Goal: Task Accomplishment & Management: Complete application form

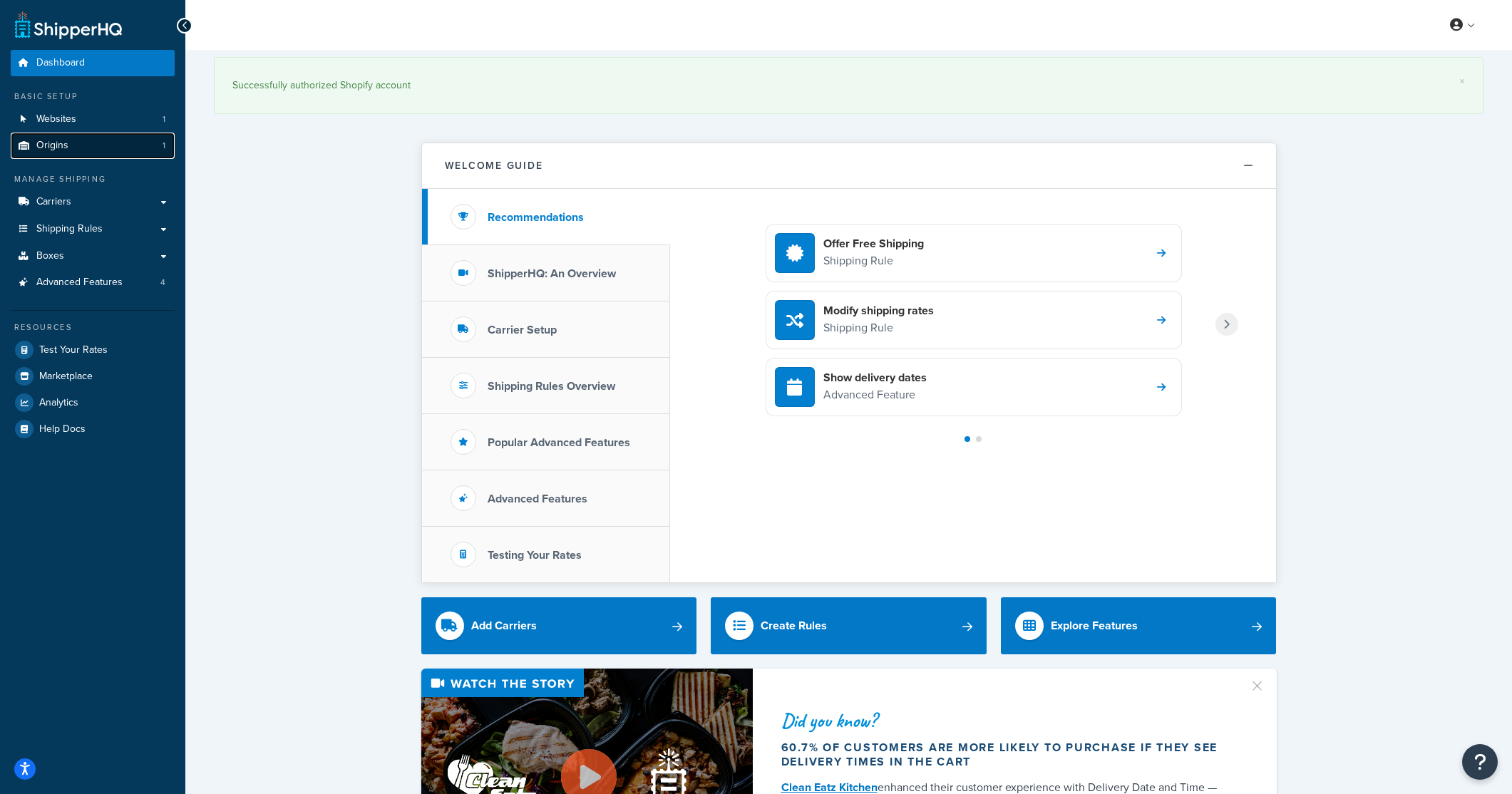
click at [59, 139] on span "Origins" at bounding box center [53, 145] width 32 height 12
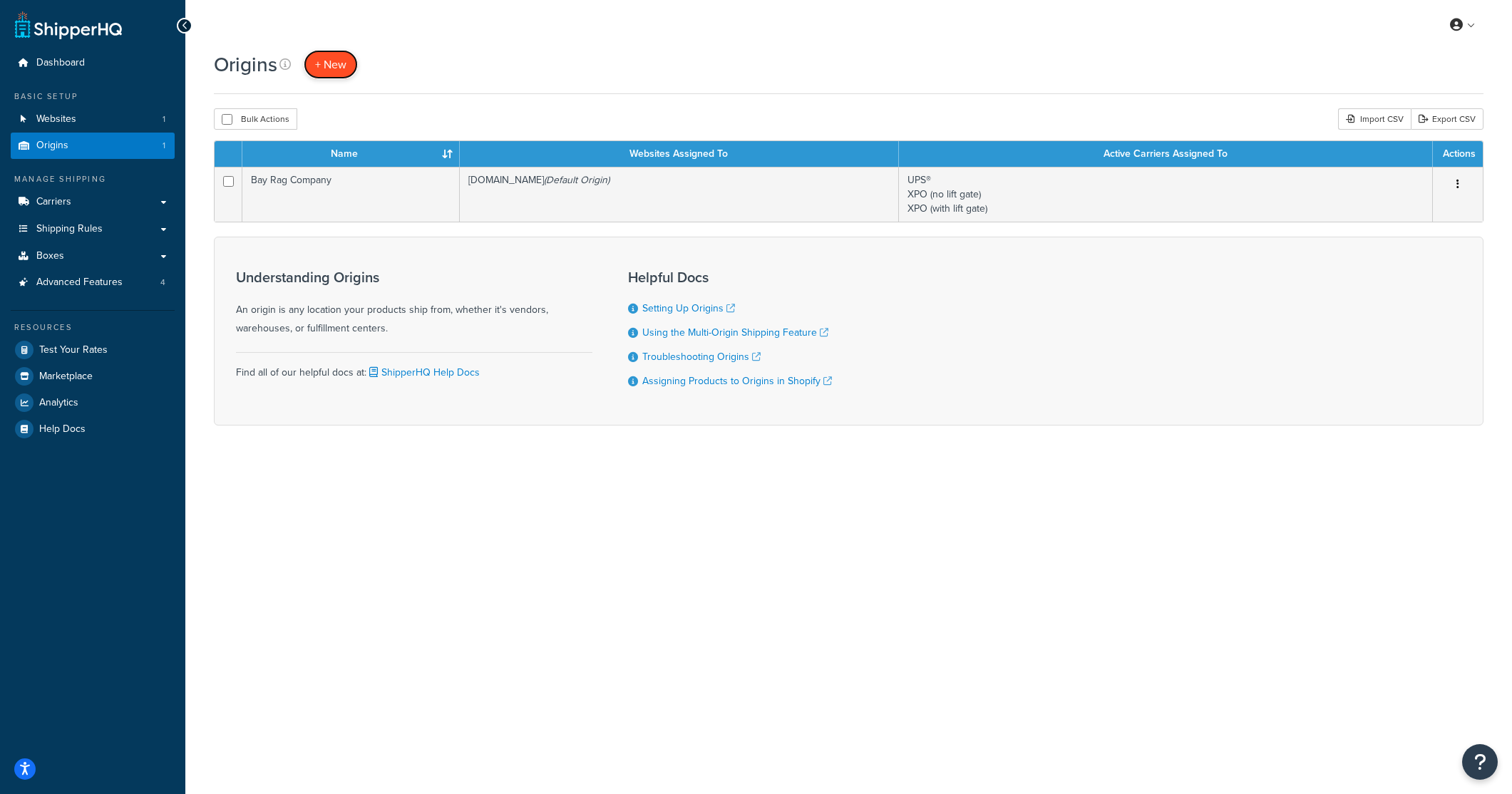
click at [315, 75] on link "+ New" at bounding box center [331, 64] width 54 height 30
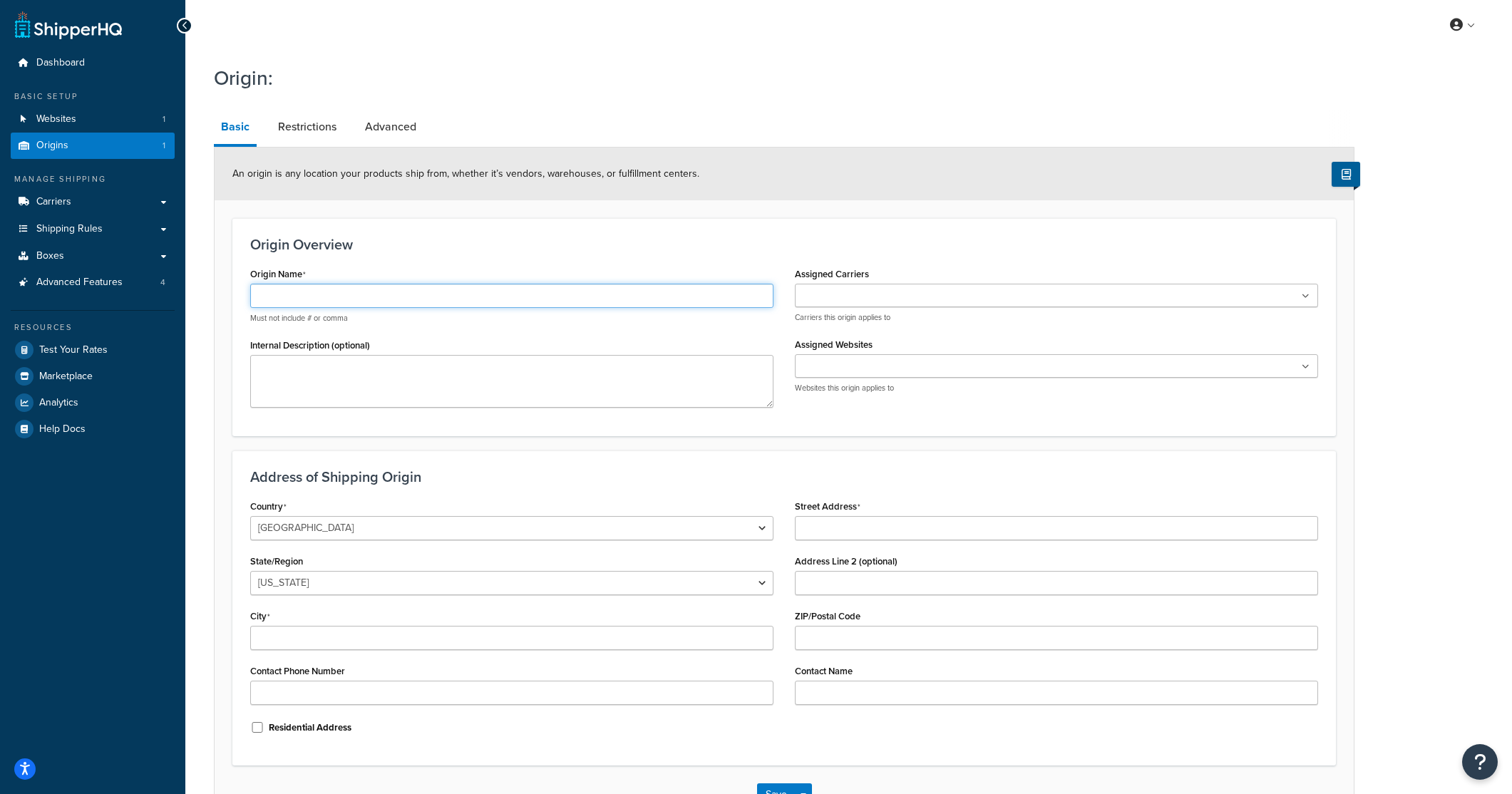
click at [257, 300] on input "Origin Name" at bounding box center [512, 295] width 524 height 24
type input "Factory Direct"
click at [372, 378] on textarea "Internal Description (optional)" at bounding box center [512, 380] width 524 height 53
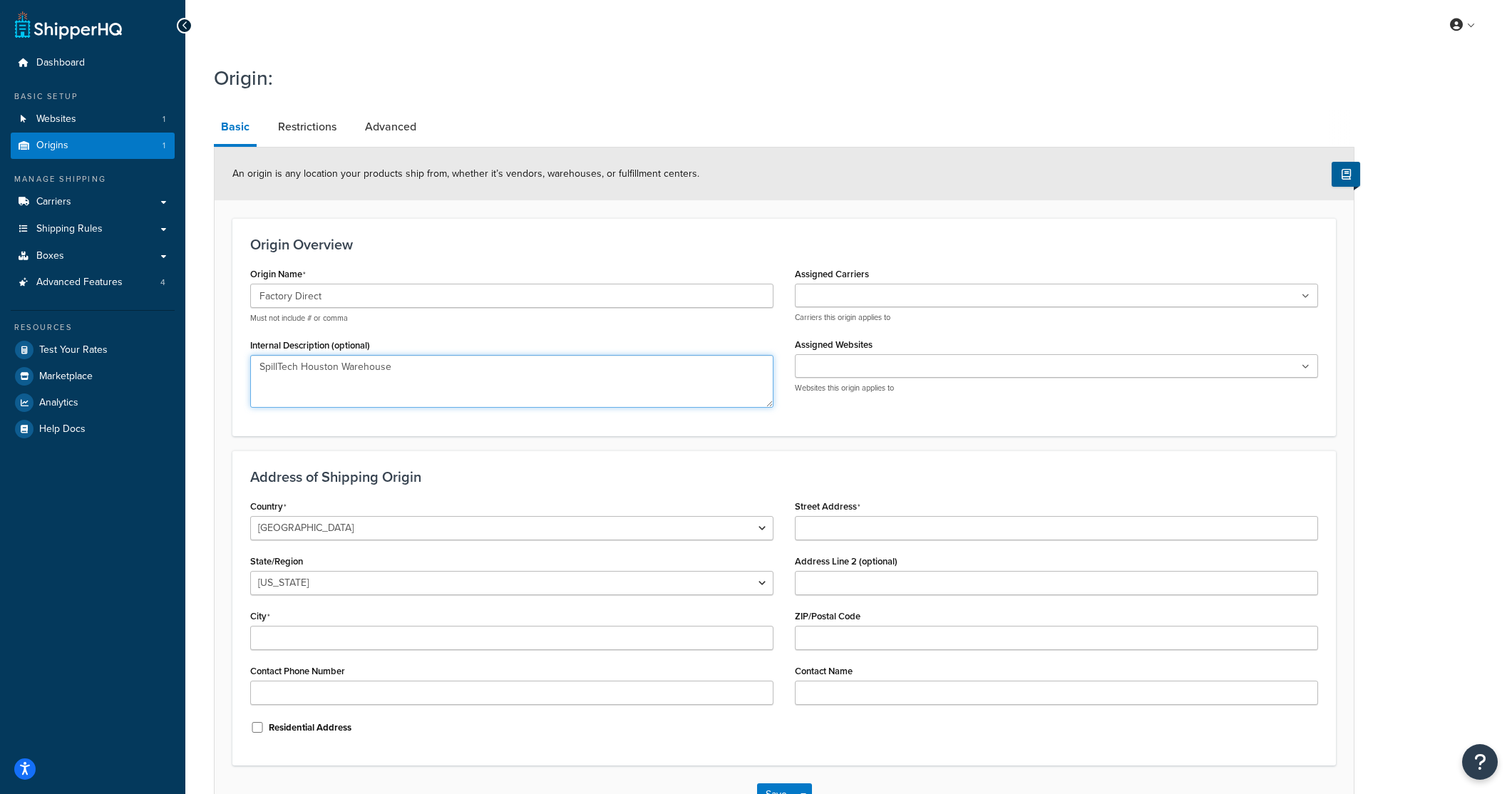
type textarea "SpillTech Houston Warehouse"
click at [828, 295] on input "Assigned Carriers" at bounding box center [862, 296] width 126 height 15
click at [938, 244] on h3 "Origin Overview" at bounding box center [784, 245] width 1068 height 15
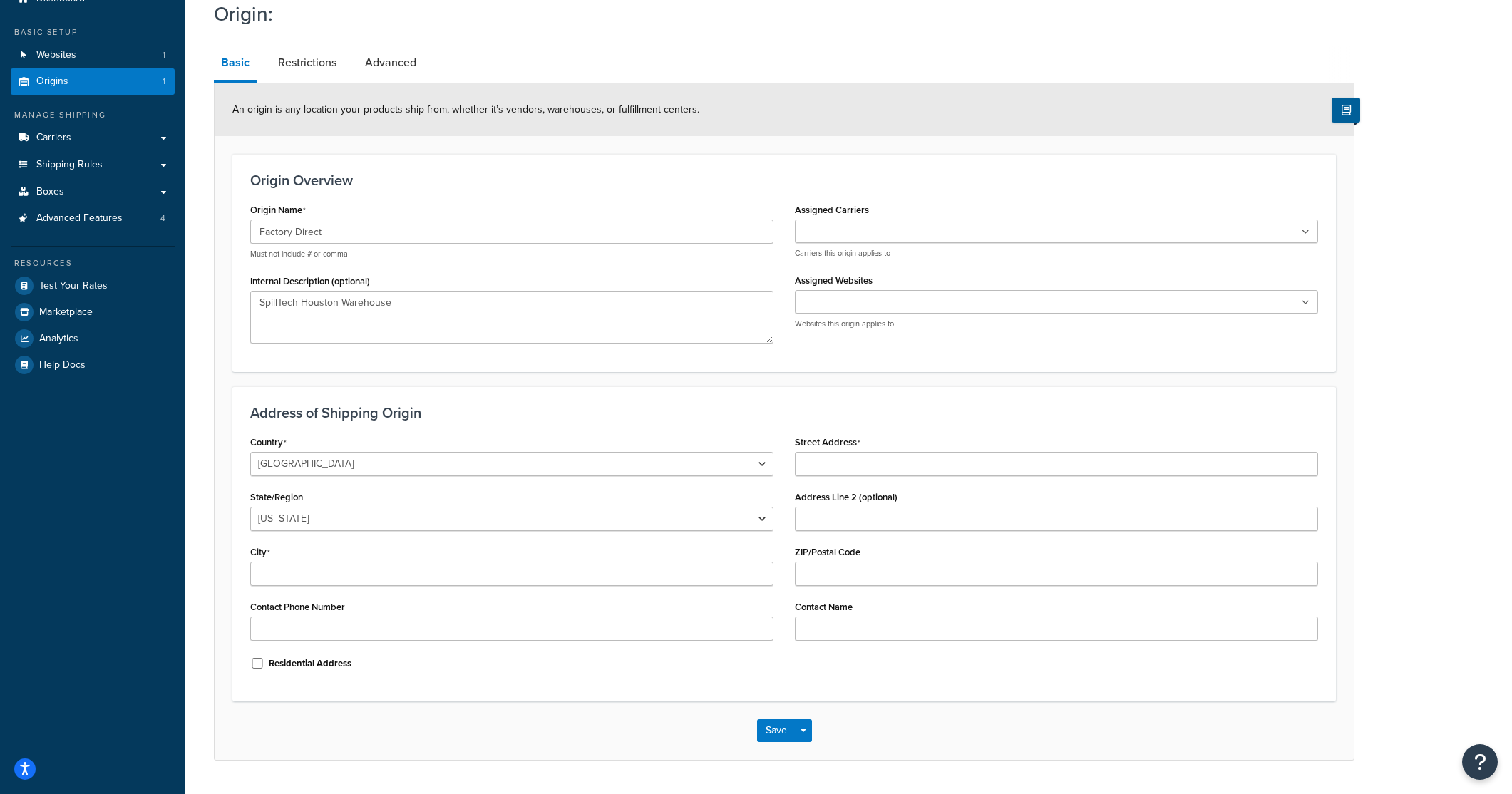
click at [840, 233] on input "Assigned Carriers" at bounding box center [862, 232] width 126 height 15
click at [824, 311] on input "Assigned Websites" at bounding box center [862, 307] width 126 height 15
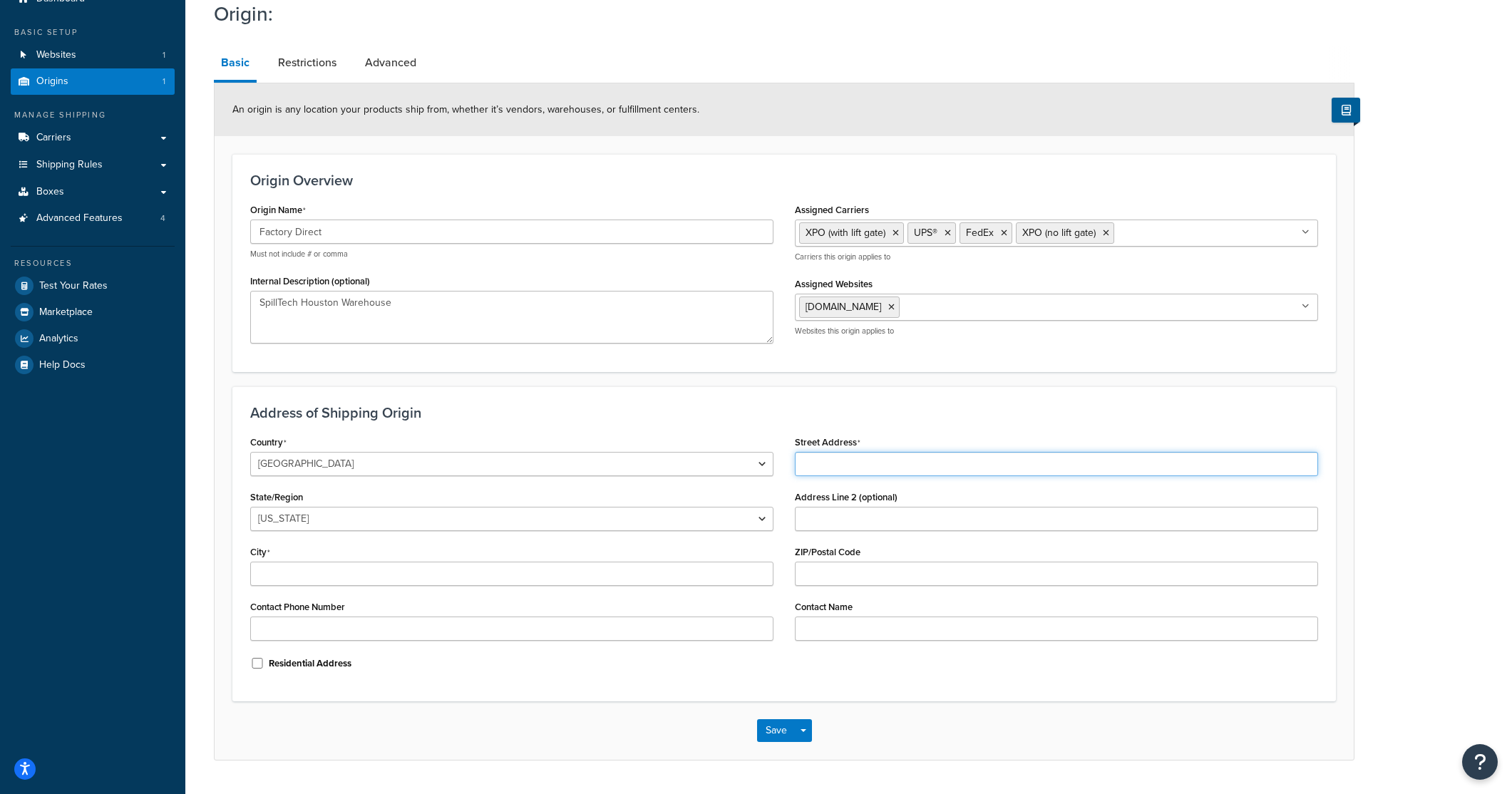
click at [838, 465] on input "Street Address" at bounding box center [1057, 463] width 524 height 24
paste input "[STREET_ADDRESS]"
drag, startPoint x: 1004, startPoint y: 462, endPoint x: 895, endPoint y: 470, distance: 109.3
click at [895, 470] on input "[STREET_ADDRESS]" at bounding box center [1057, 463] width 524 height 24
type input "[STREET_ADDRESS]"
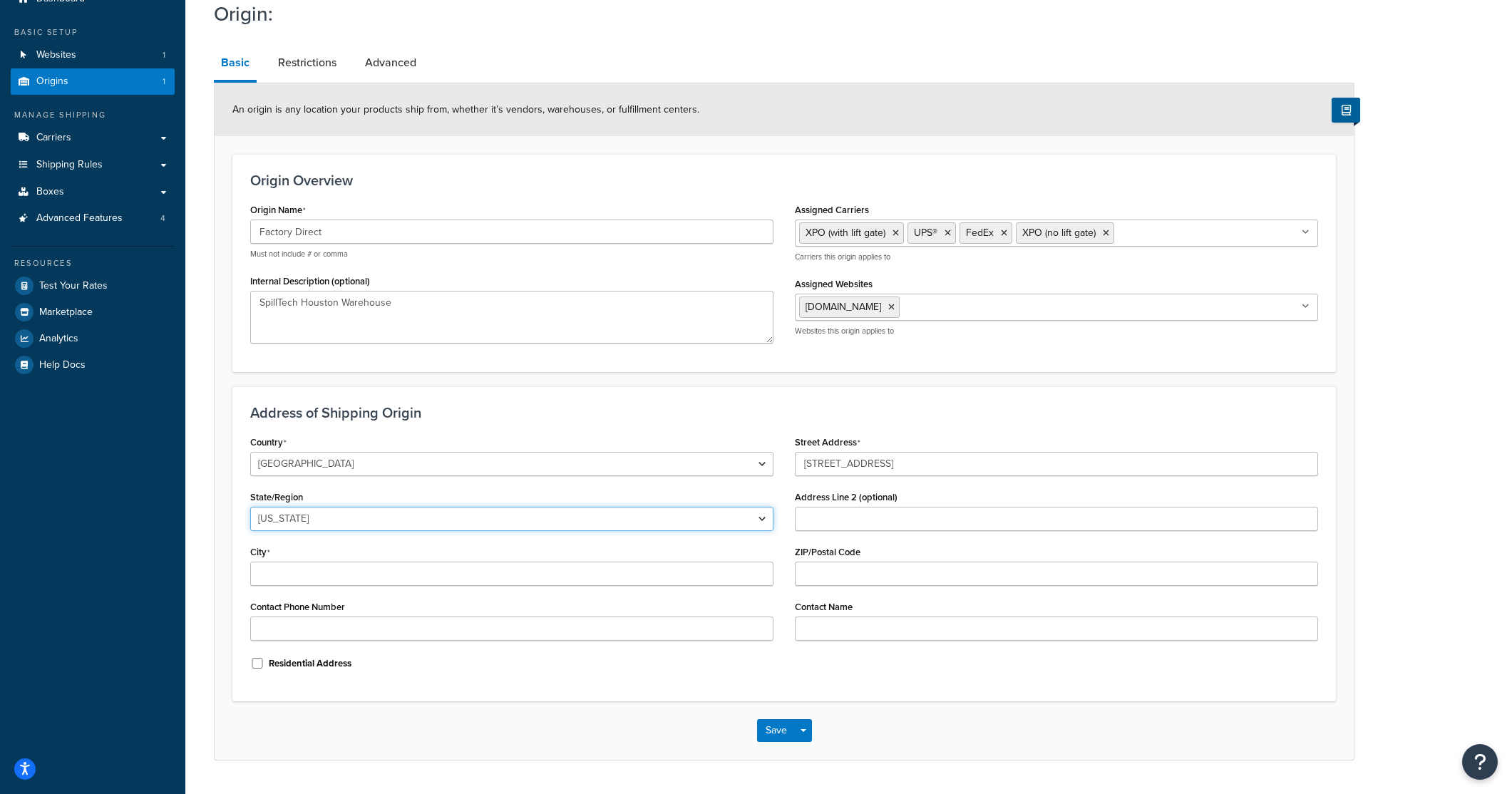
click at [396, 507] on select "[US_STATE] [US_STATE] [US_STATE] [US_STATE] [US_STATE] Armed Forces Americas Ar…" at bounding box center [512, 518] width 524 height 24
select select "43"
click at [250, 506] on select "[US_STATE] [US_STATE] [US_STATE] [US_STATE] [US_STATE] Armed Forces Americas Ar…" at bounding box center [512, 518] width 524 height 24
click at [396, 579] on input "City" at bounding box center [512, 573] width 524 height 24
paste input "[STREET_ADDRESS]"
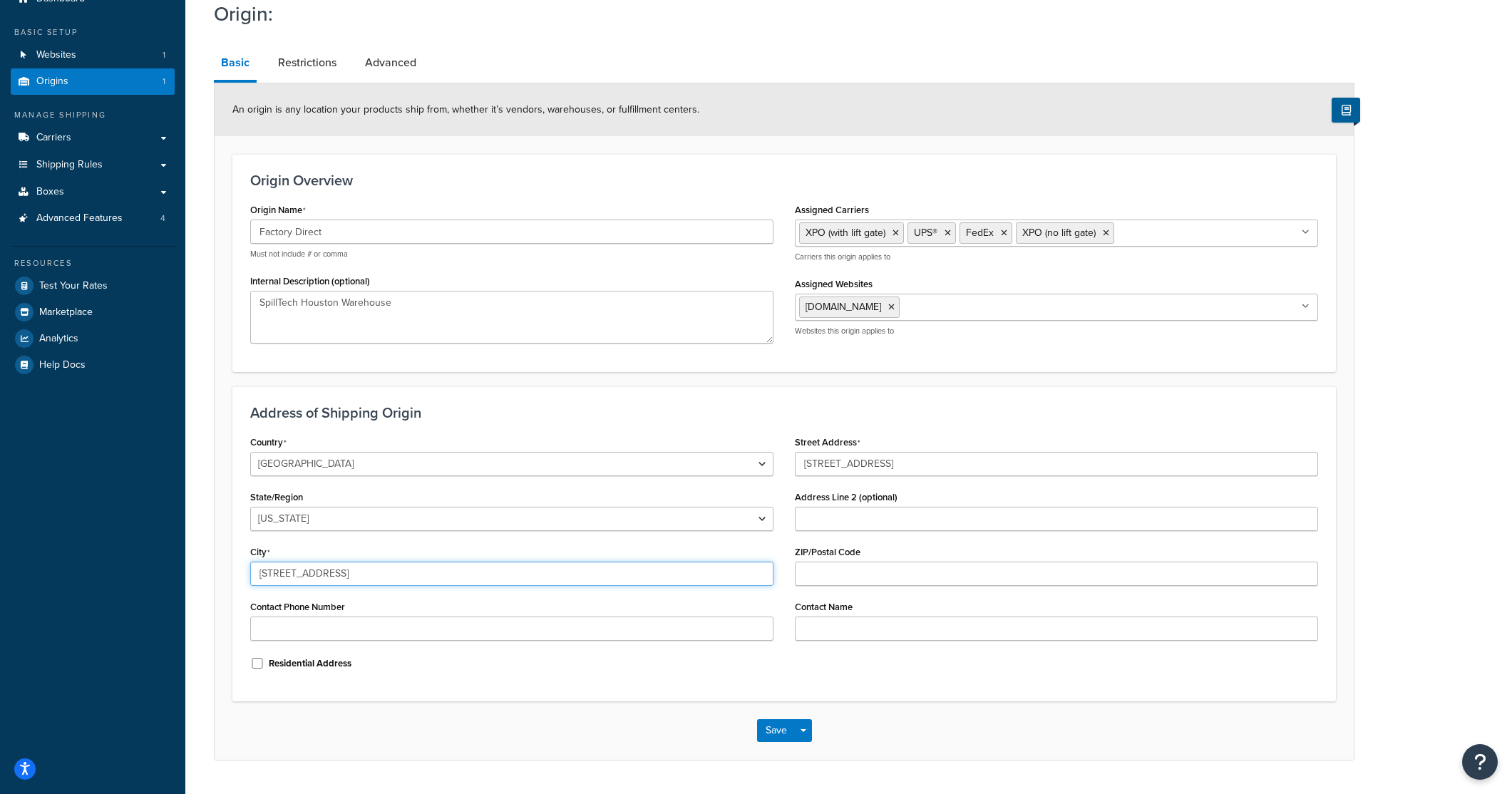
drag, startPoint x: 282, startPoint y: 573, endPoint x: 209, endPoint y: 571, distance: 73.0
click at [209, 571] on div "Origin: Basic Restrictions Advanced An origin is any location your products shi…" at bounding box center [849, 395] width 1327 height 804
click at [302, 573] on input "[GEOGRAPHIC_DATA]" at bounding box center [512, 573] width 524 height 24
click at [306, 574] on input "[GEOGRAPHIC_DATA]" at bounding box center [512, 573] width 524 height 24
click at [313, 577] on input "[GEOGRAPHIC_DATA]" at bounding box center [512, 573] width 524 height 24
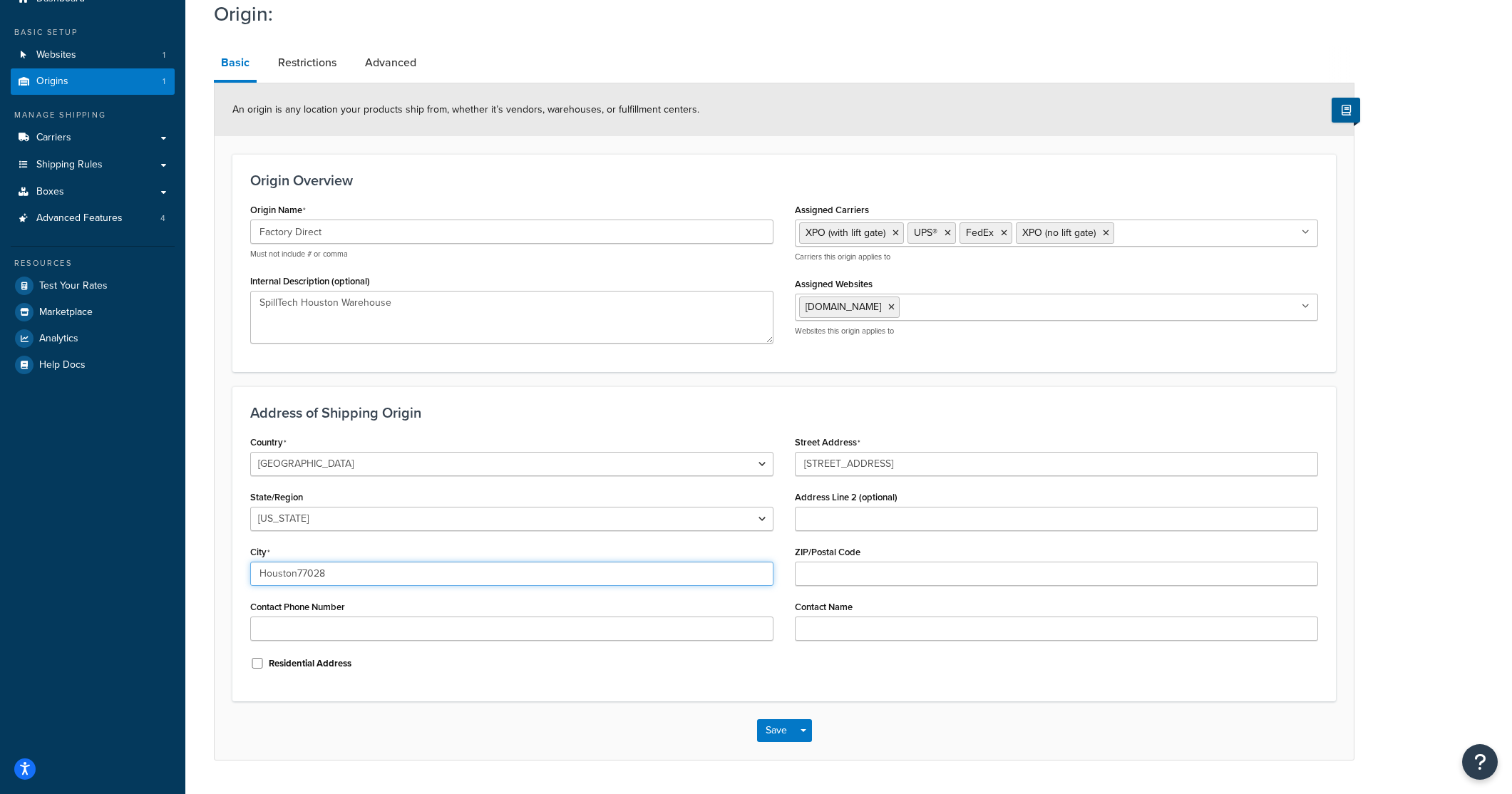
drag, startPoint x: 314, startPoint y: 579, endPoint x: 299, endPoint y: 579, distance: 15.0
click at [299, 579] on input "Houston77028" at bounding box center [512, 573] width 524 height 24
type input "[GEOGRAPHIC_DATA]"
click at [853, 577] on input "ZIP/Postal Code" at bounding box center [1057, 573] width 524 height 24
paste input "77028"
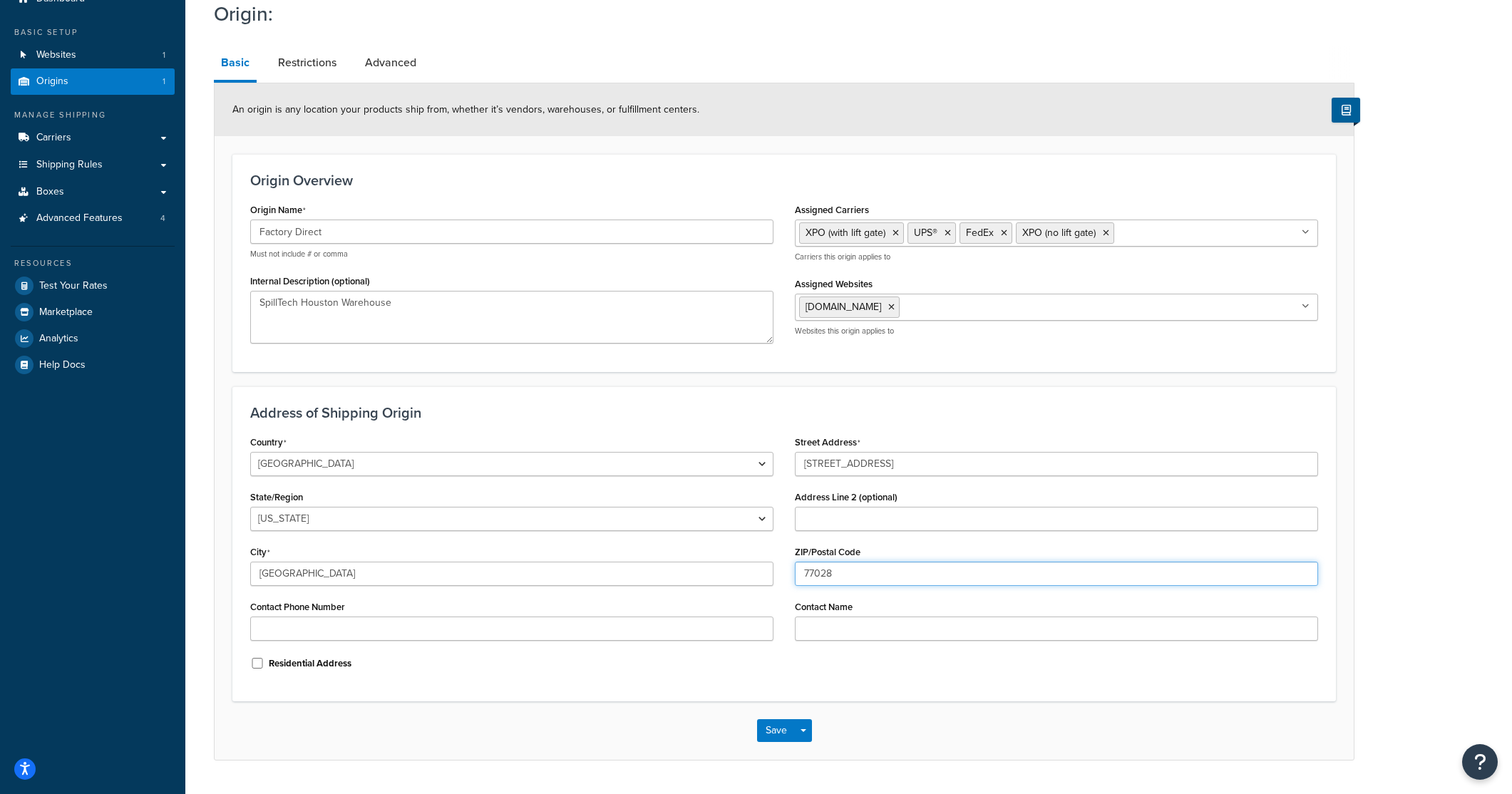
type input "77028"
click at [458, 672] on div "Residential Address" at bounding box center [512, 662] width 524 height 21
click at [285, 66] on link "Restrictions" at bounding box center [307, 63] width 73 height 34
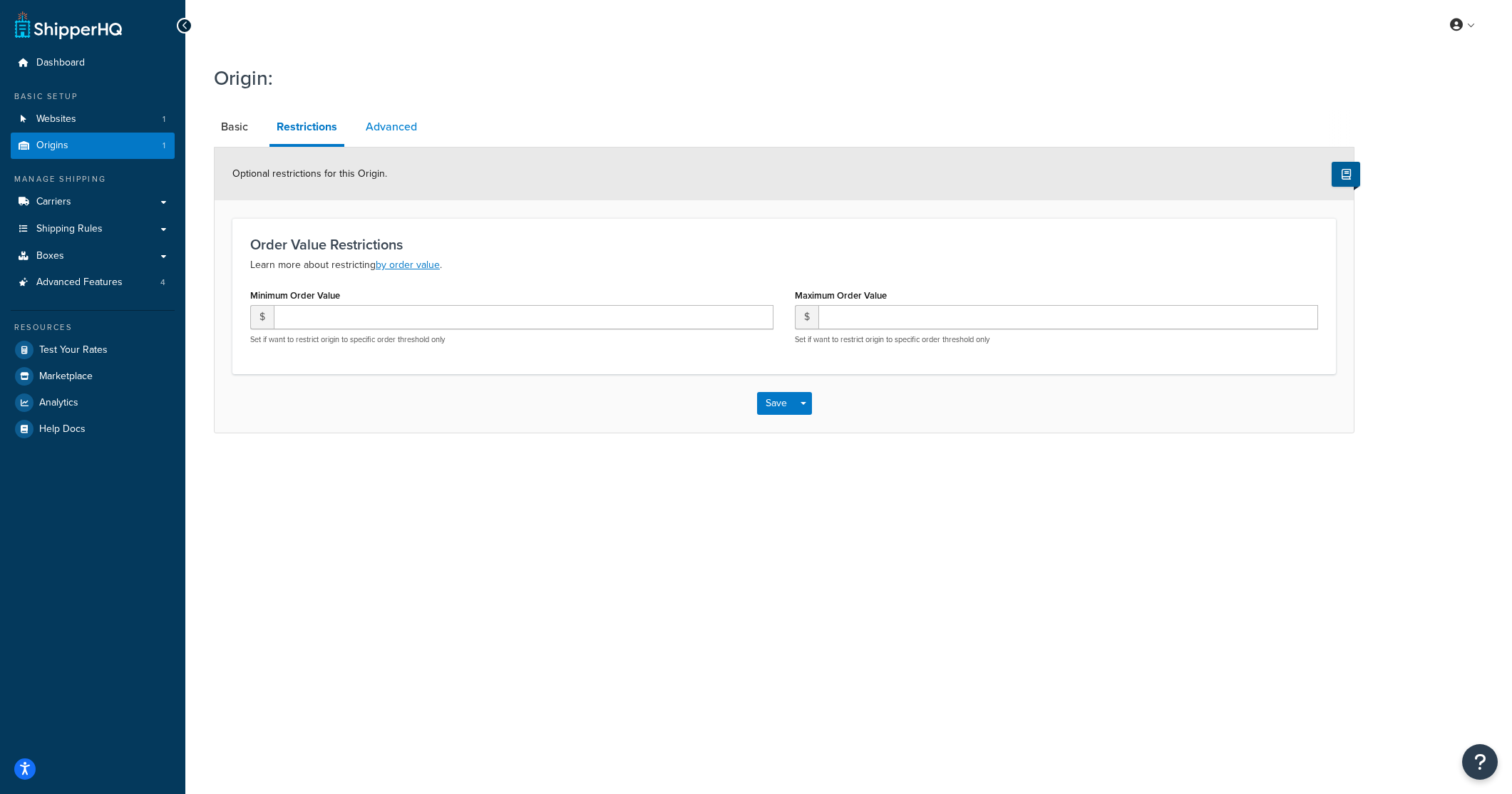
click at [386, 129] on link "Advanced" at bounding box center [391, 127] width 66 height 34
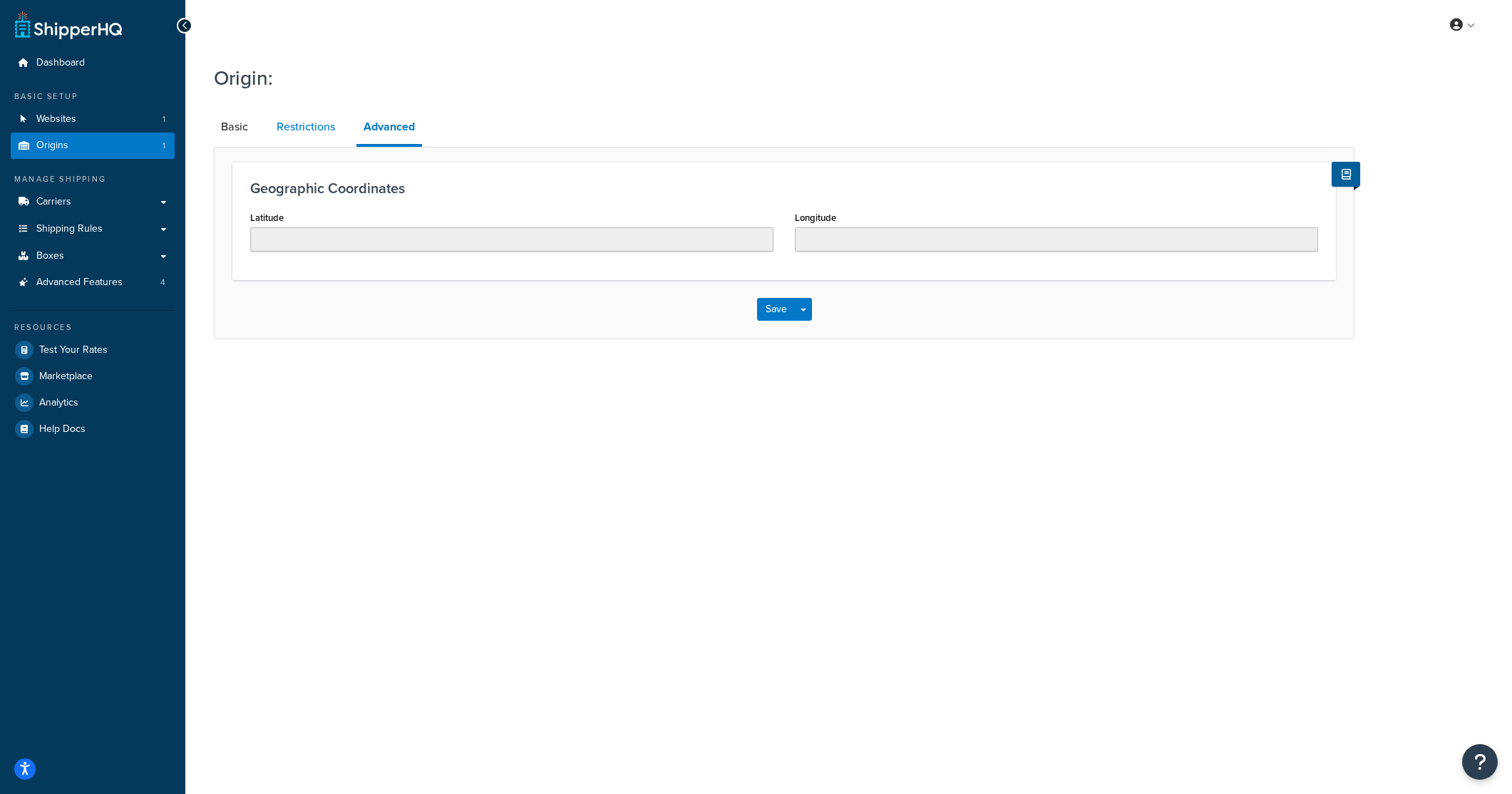
click at [282, 125] on link "Restrictions" at bounding box center [306, 127] width 73 height 34
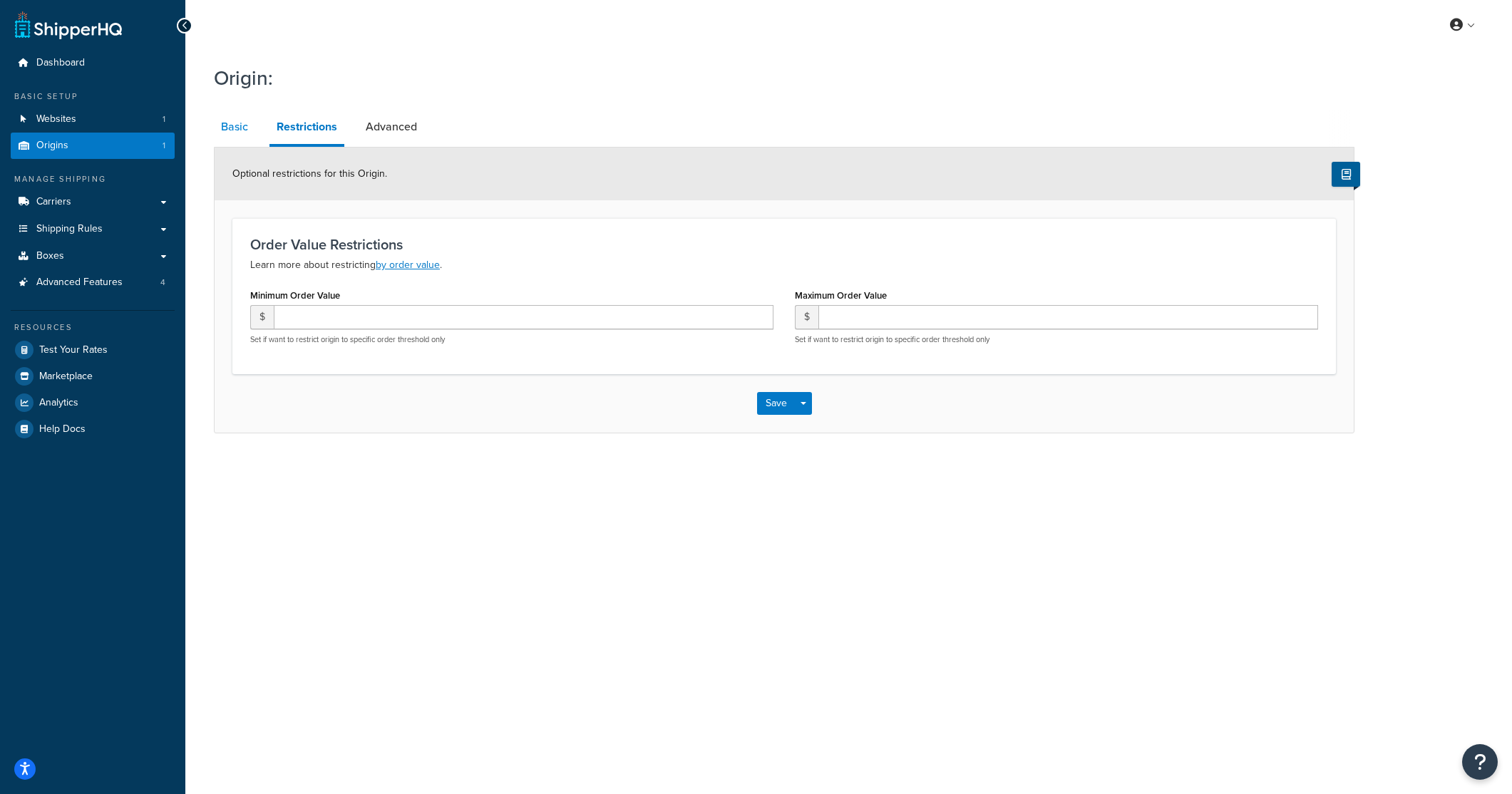
click at [222, 134] on link "Basic" at bounding box center [234, 127] width 41 height 34
select select "43"
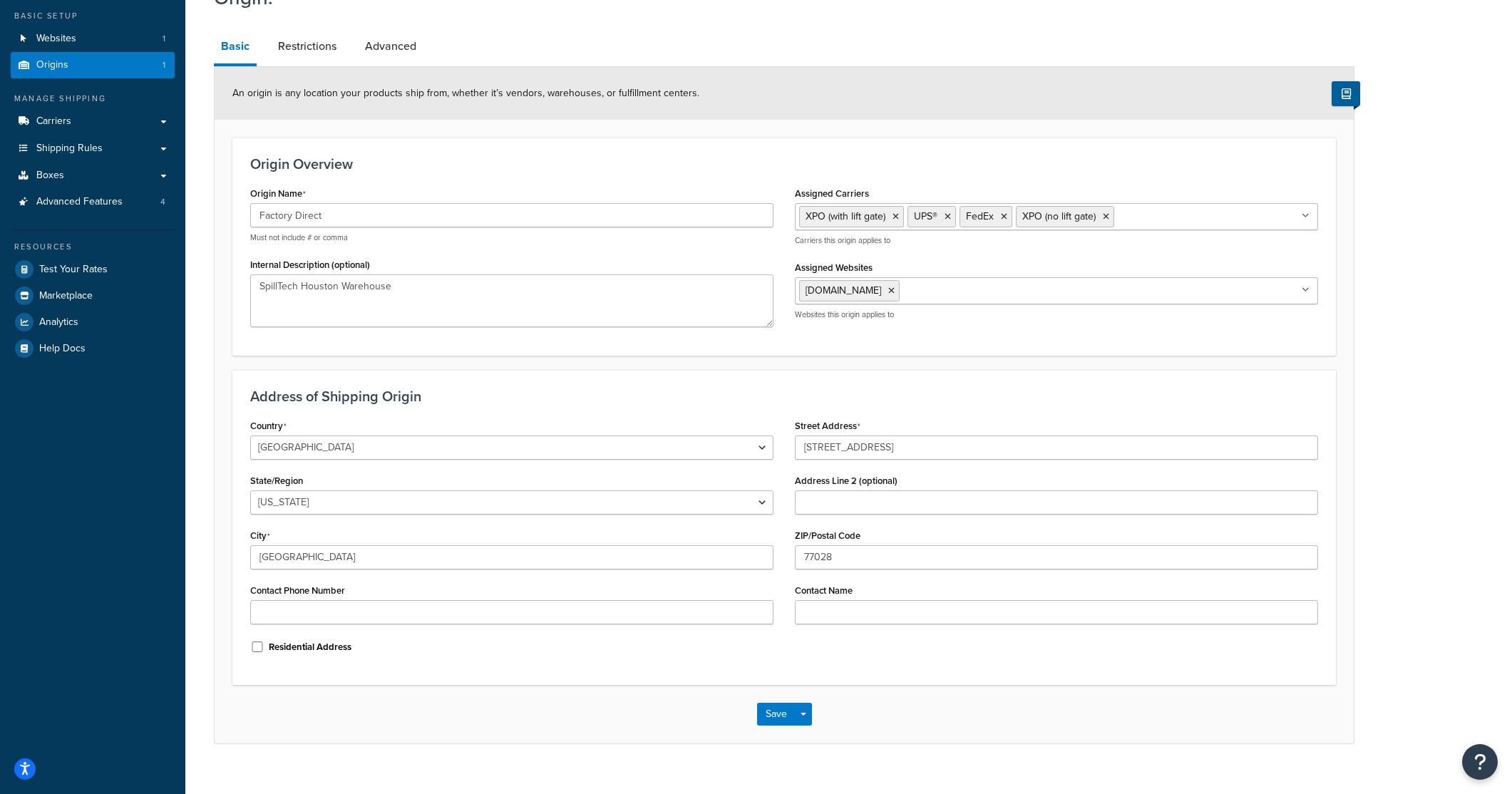
scroll to position [102, 0]
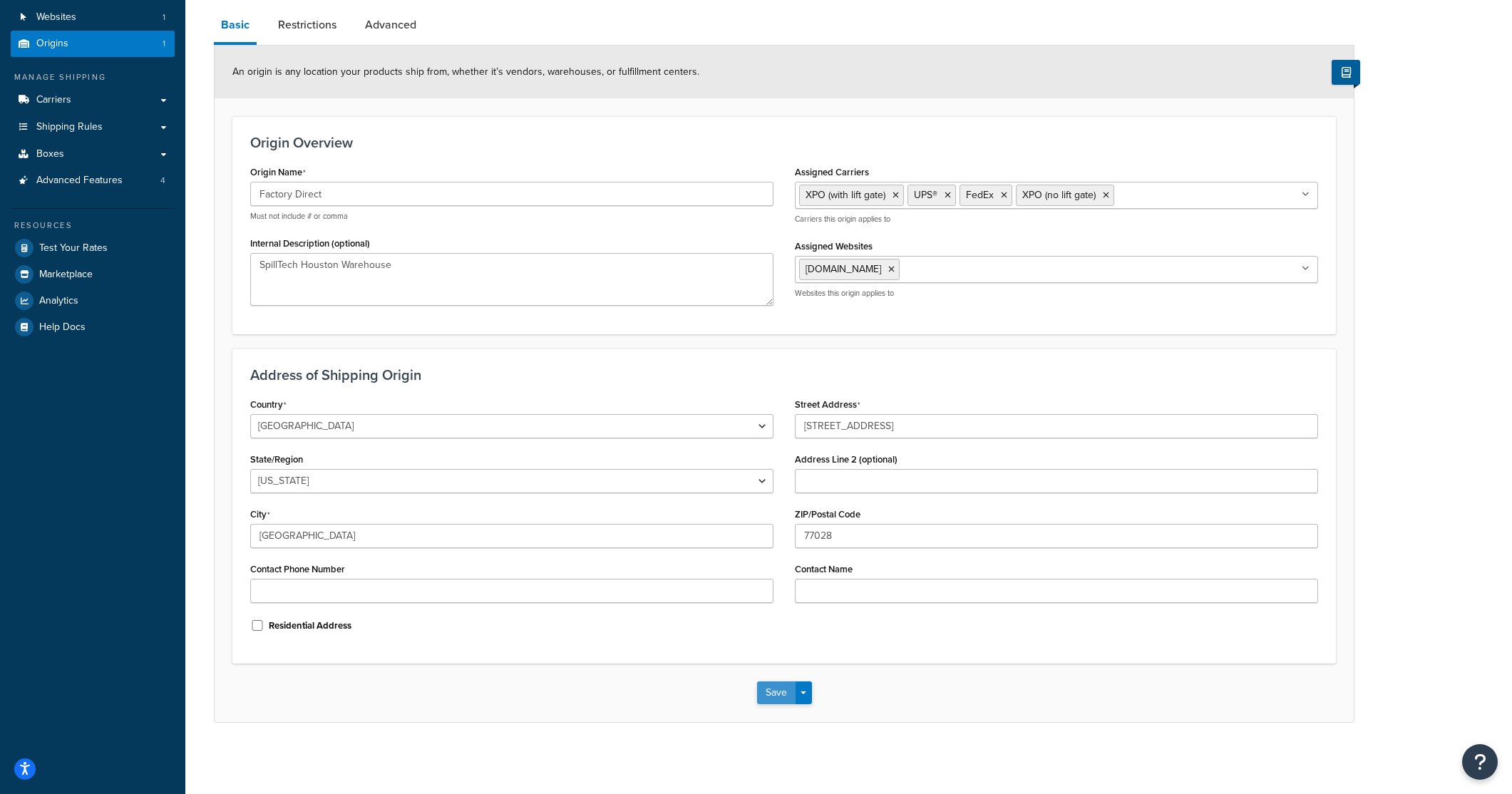
click at [767, 695] on button "Save" at bounding box center [776, 693] width 38 height 23
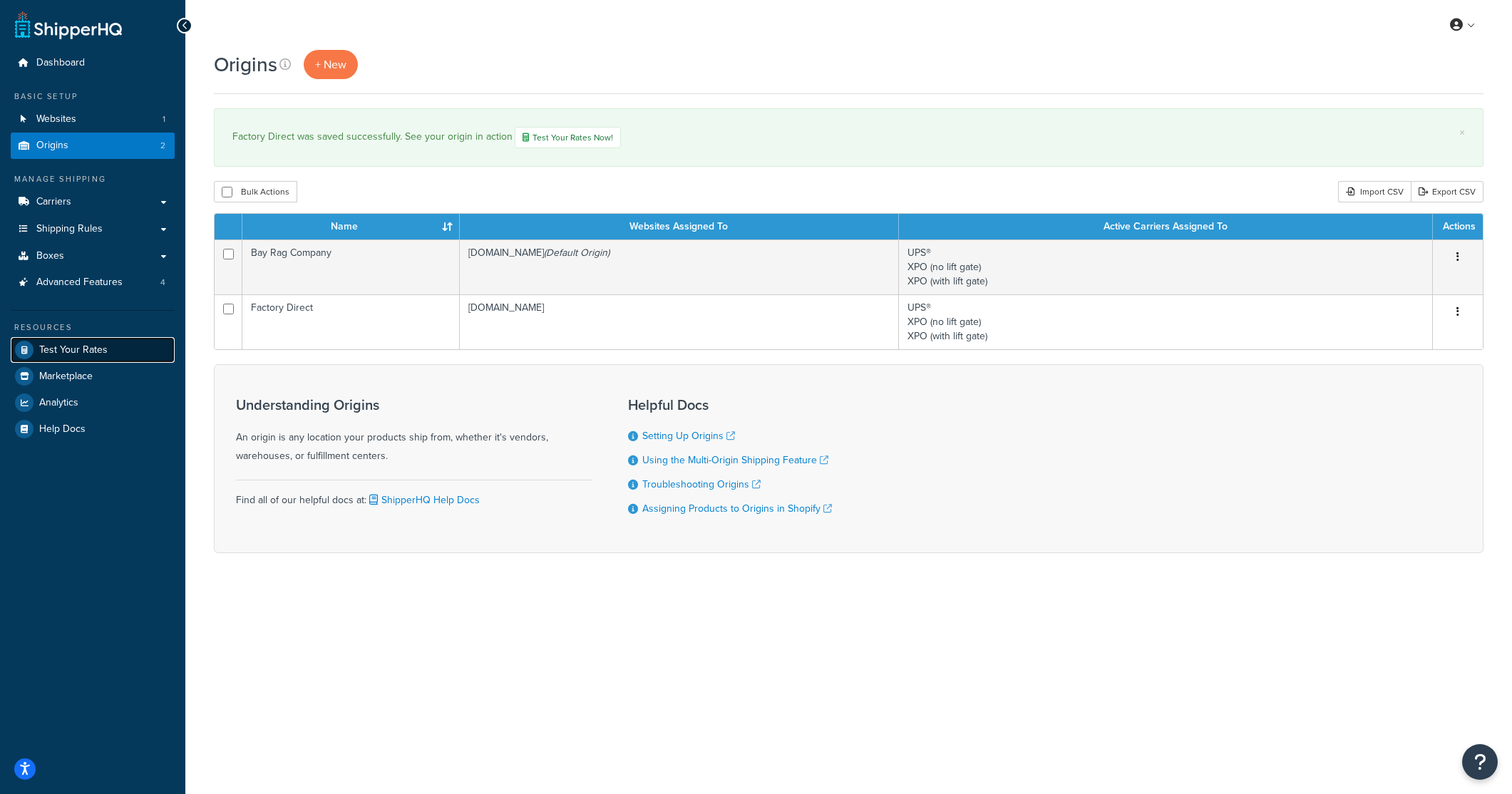
click at [87, 354] on span "Test Your Rates" at bounding box center [74, 350] width 69 height 12
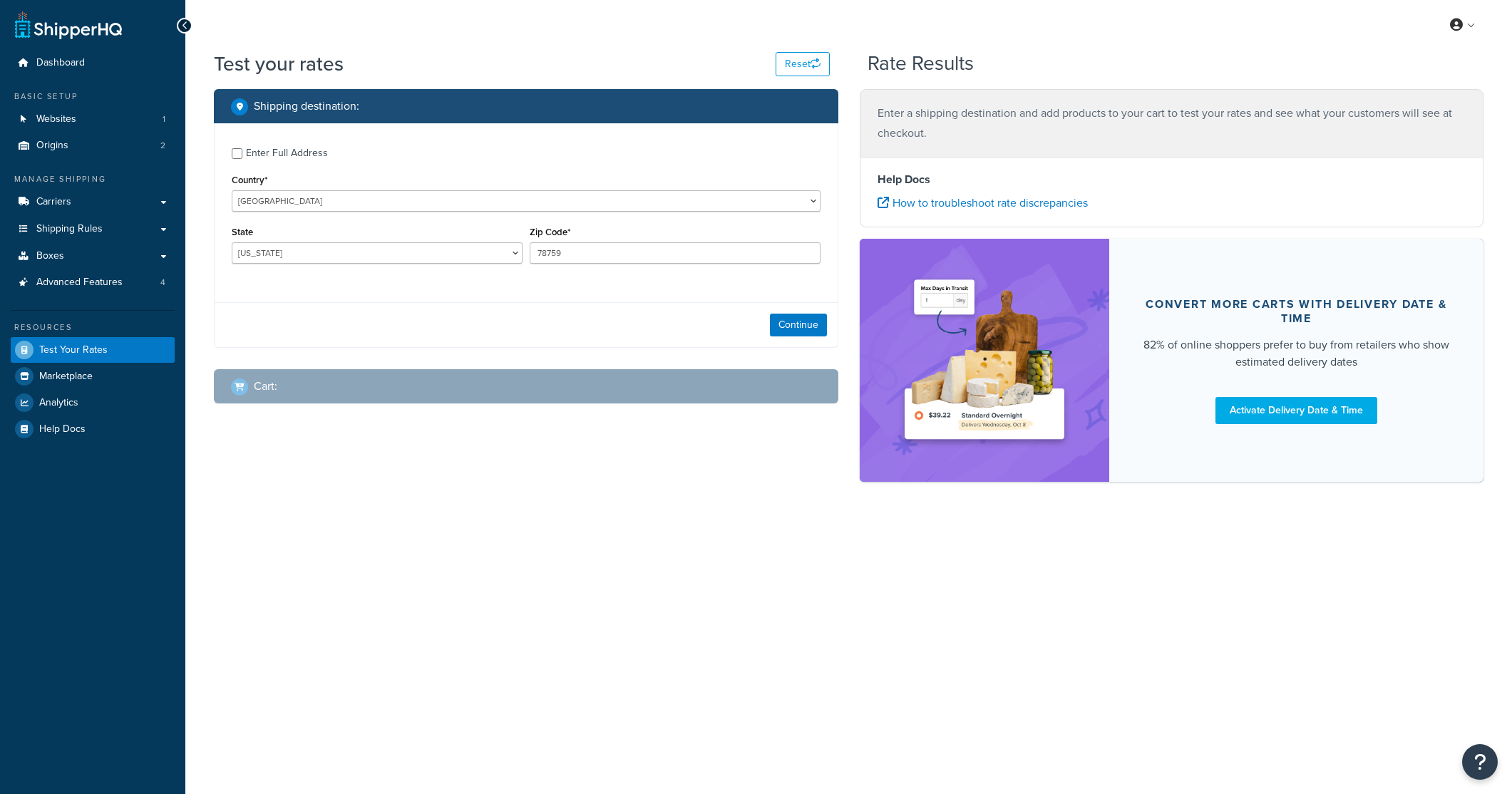
select select "TX"
click at [104, 279] on span "Advanced Features" at bounding box center [79, 282] width 86 height 12
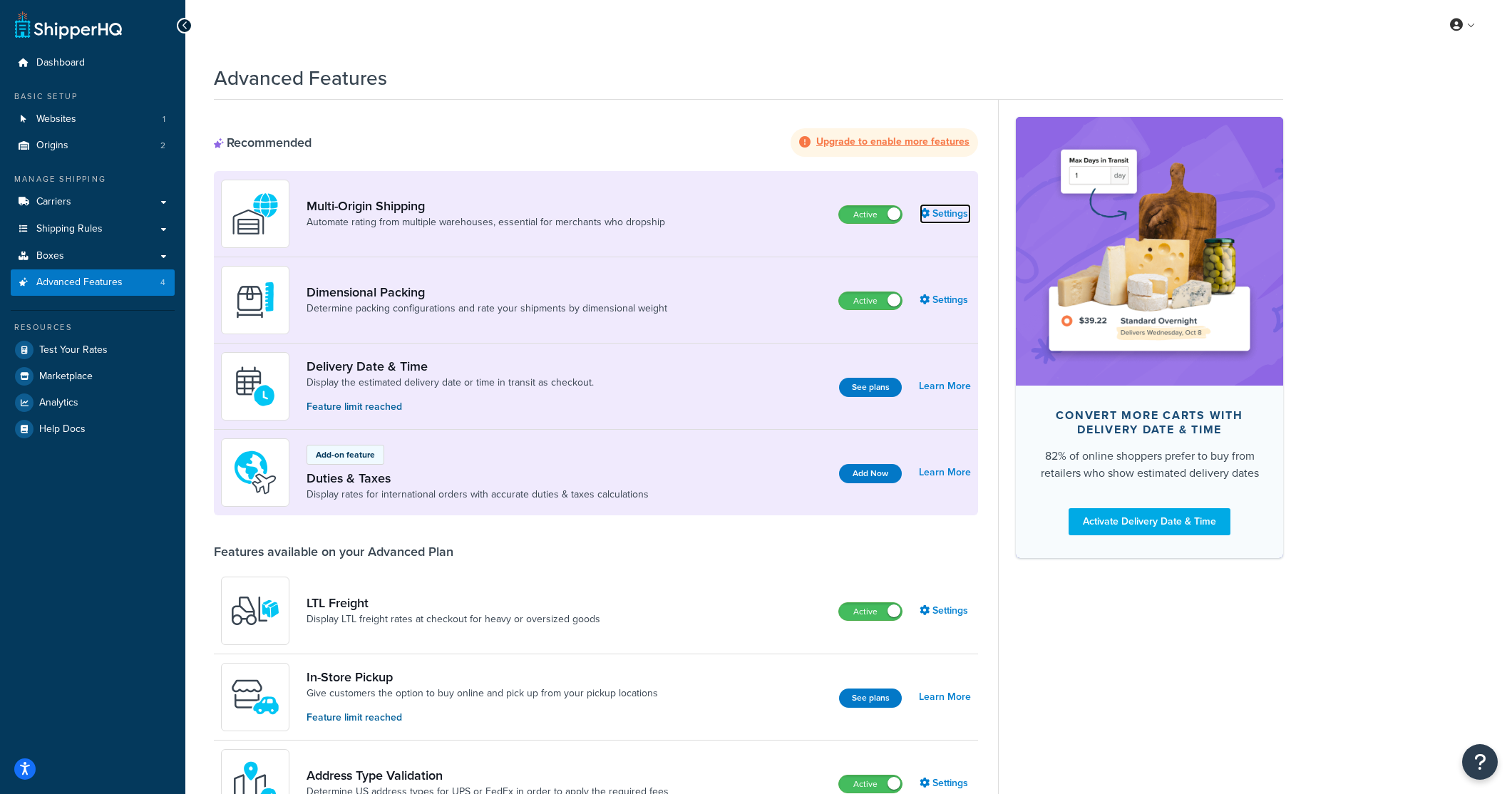
click at [944, 212] on link "Settings" at bounding box center [945, 213] width 52 height 20
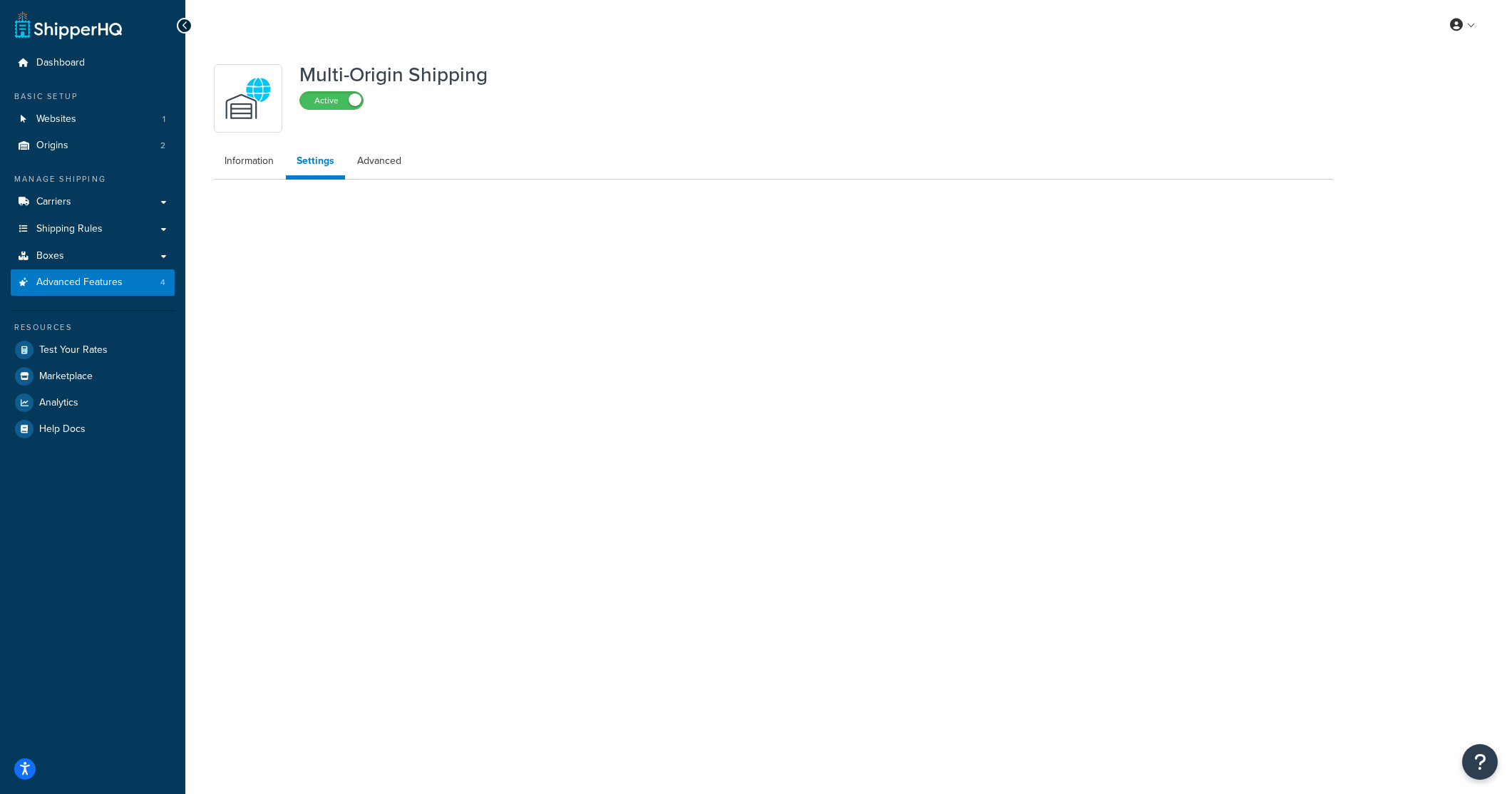
select select "false"
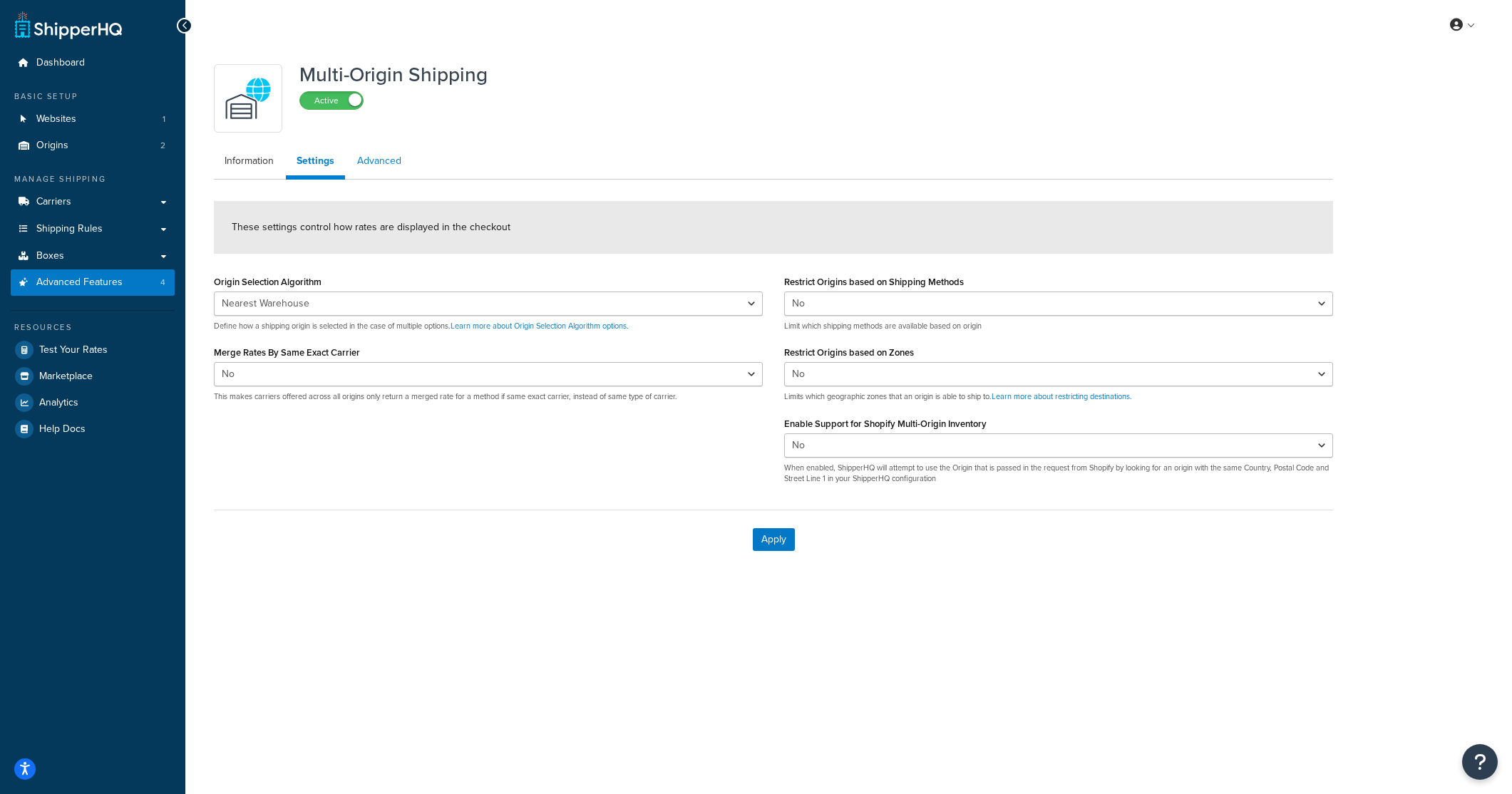
click at [383, 156] on link "Advanced" at bounding box center [379, 161] width 66 height 29
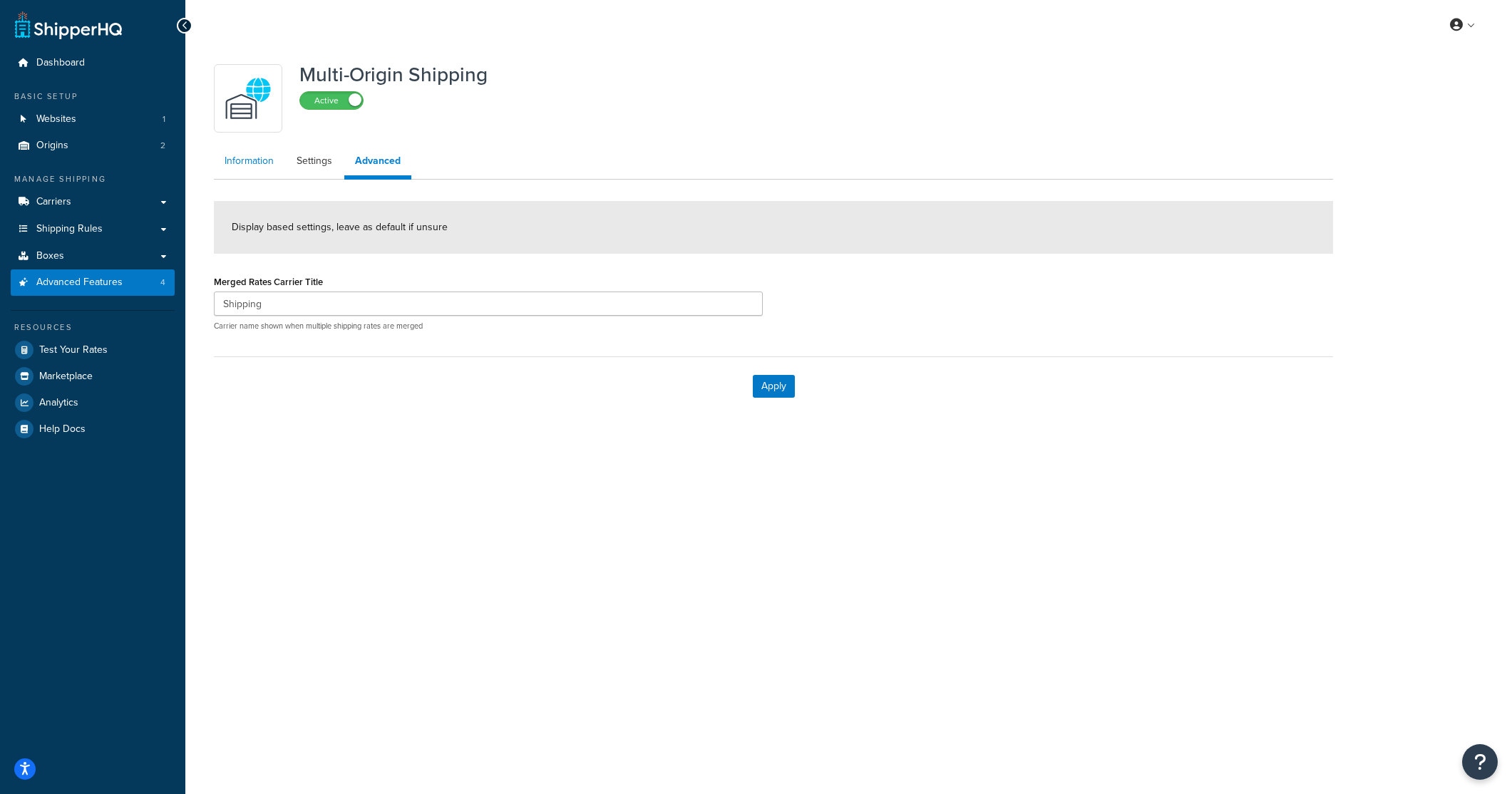
click at [245, 159] on link "Information" at bounding box center [249, 161] width 71 height 29
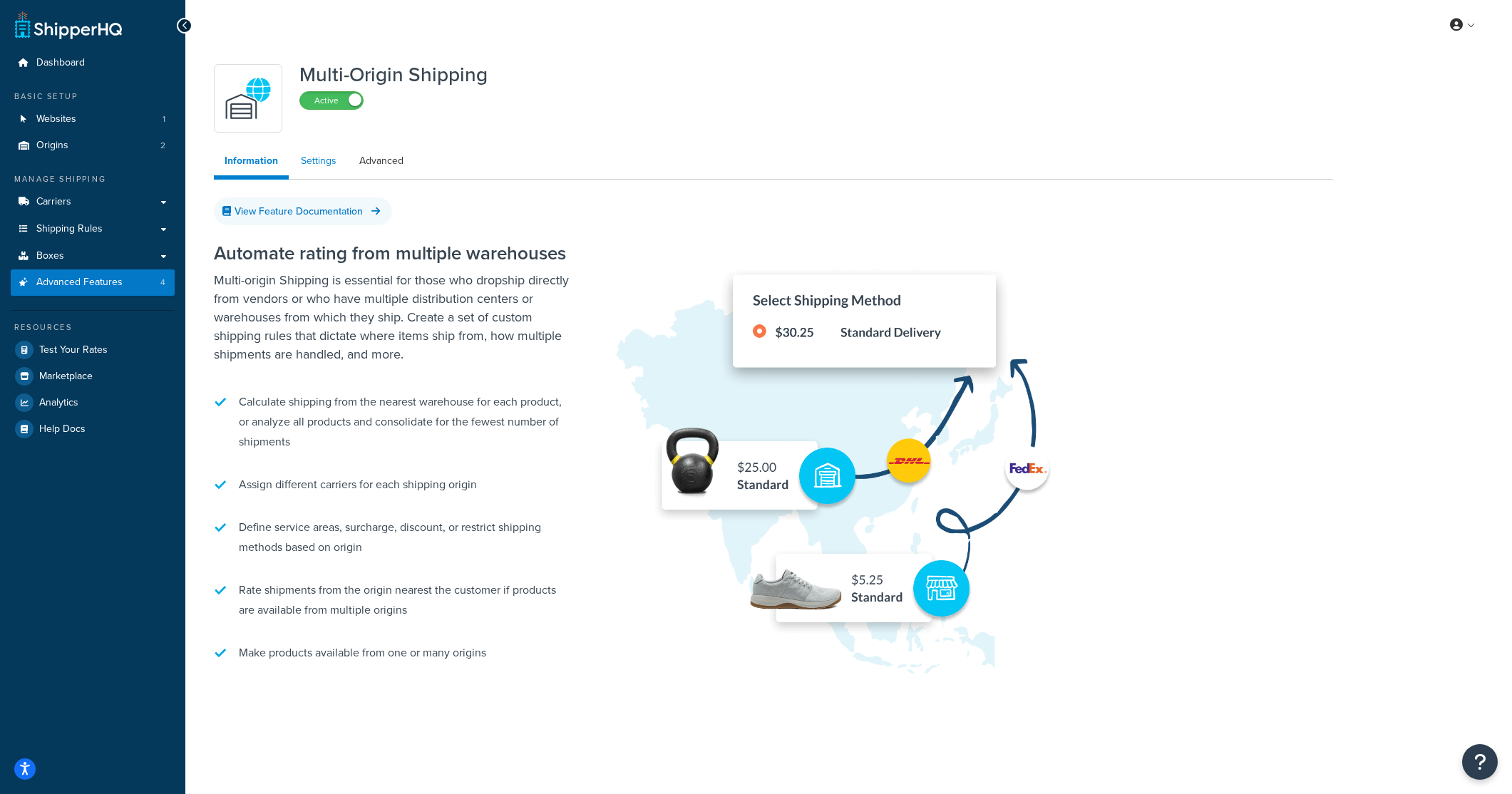
click at [300, 166] on link "Settings" at bounding box center [319, 161] width 57 height 29
select select "false"
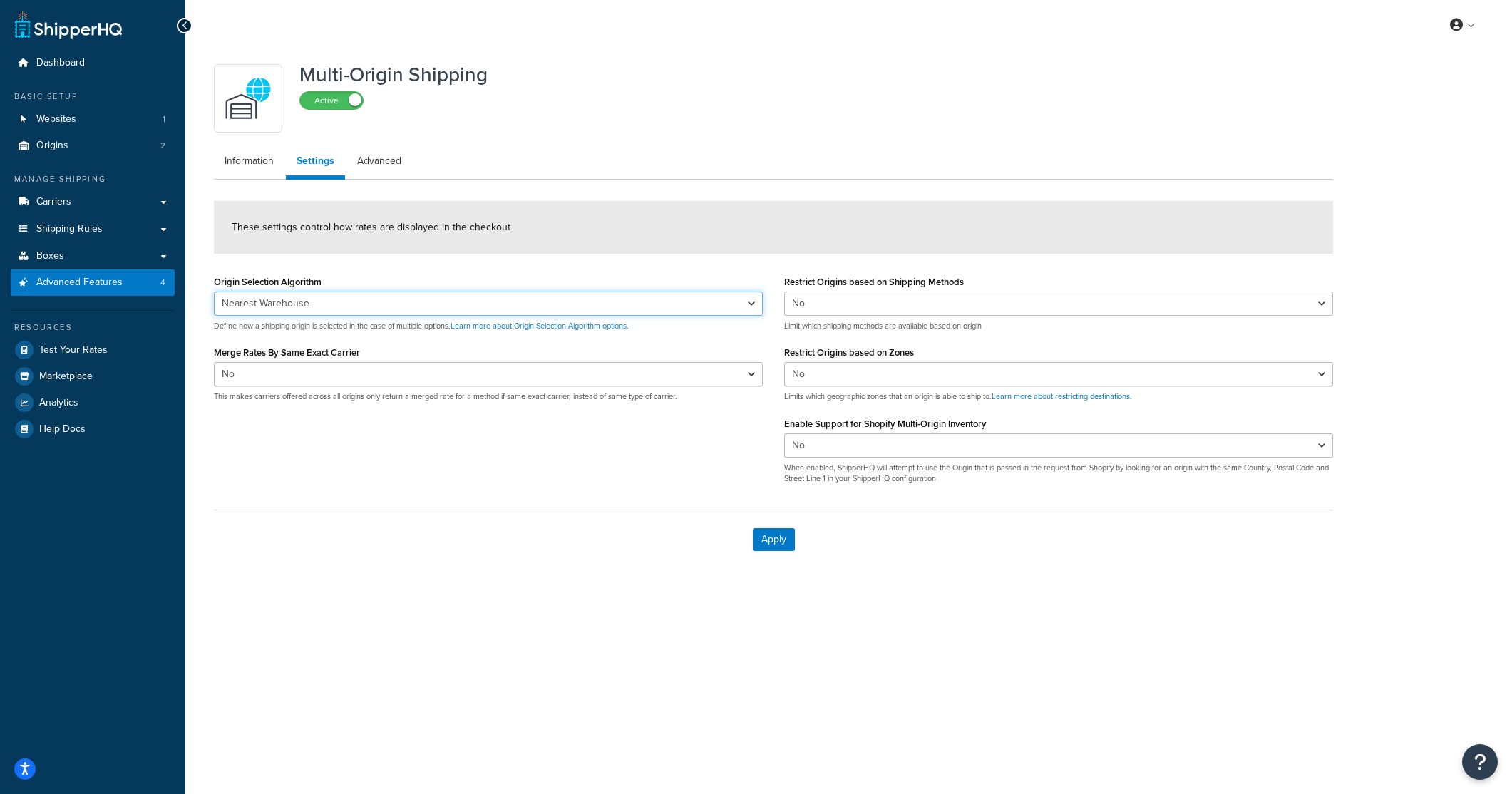
click at [588, 309] on select "Nearest Warehouse Fewest Warehouses" at bounding box center [488, 303] width 549 height 24
click at [429, 310] on select "Nearest Warehouse Fewest Warehouses" at bounding box center [488, 303] width 549 height 24
click at [60, 146] on span "Origins" at bounding box center [53, 145] width 32 height 12
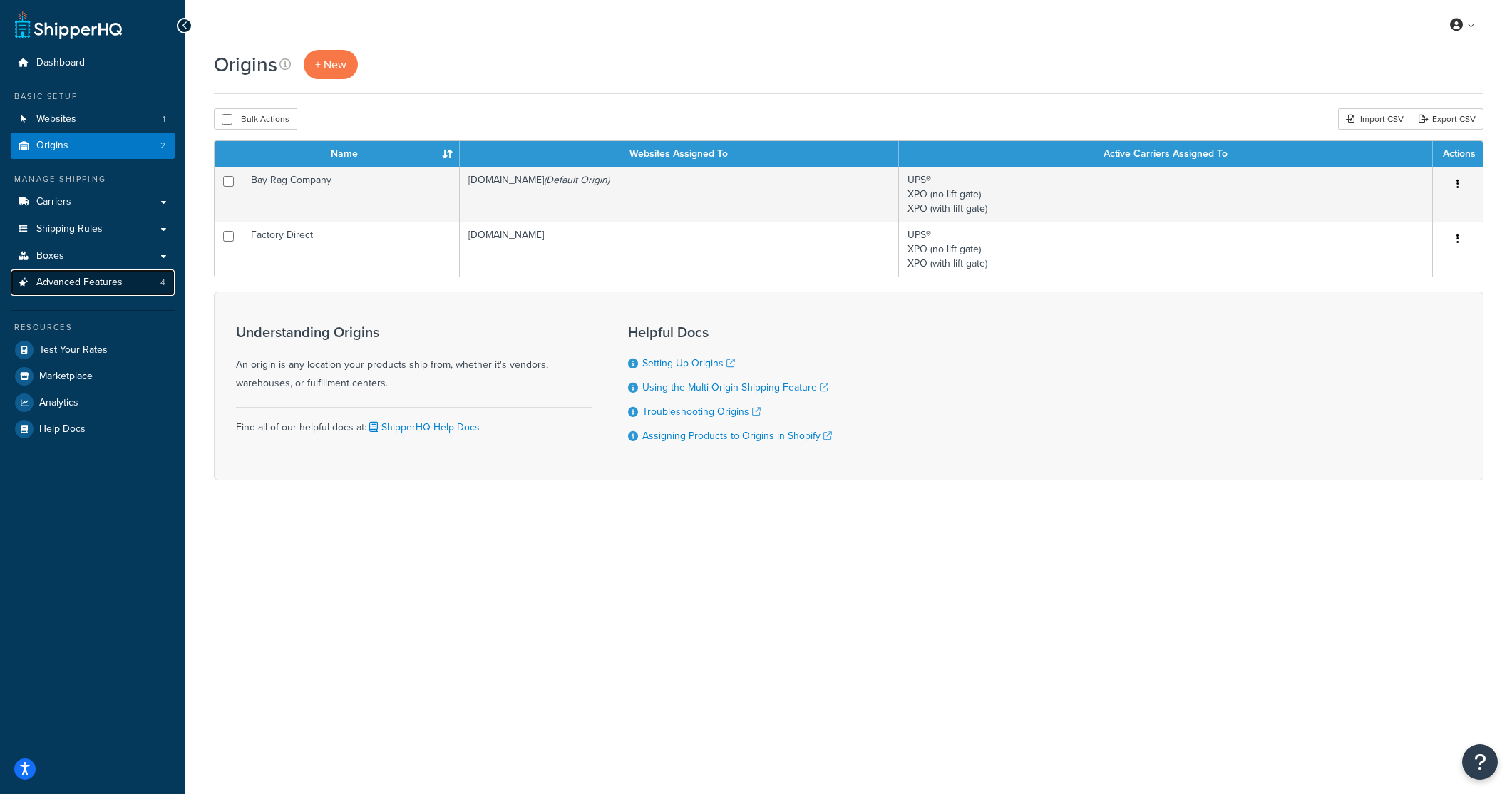
click at [76, 290] on link "Advanced Features 4" at bounding box center [93, 283] width 164 height 27
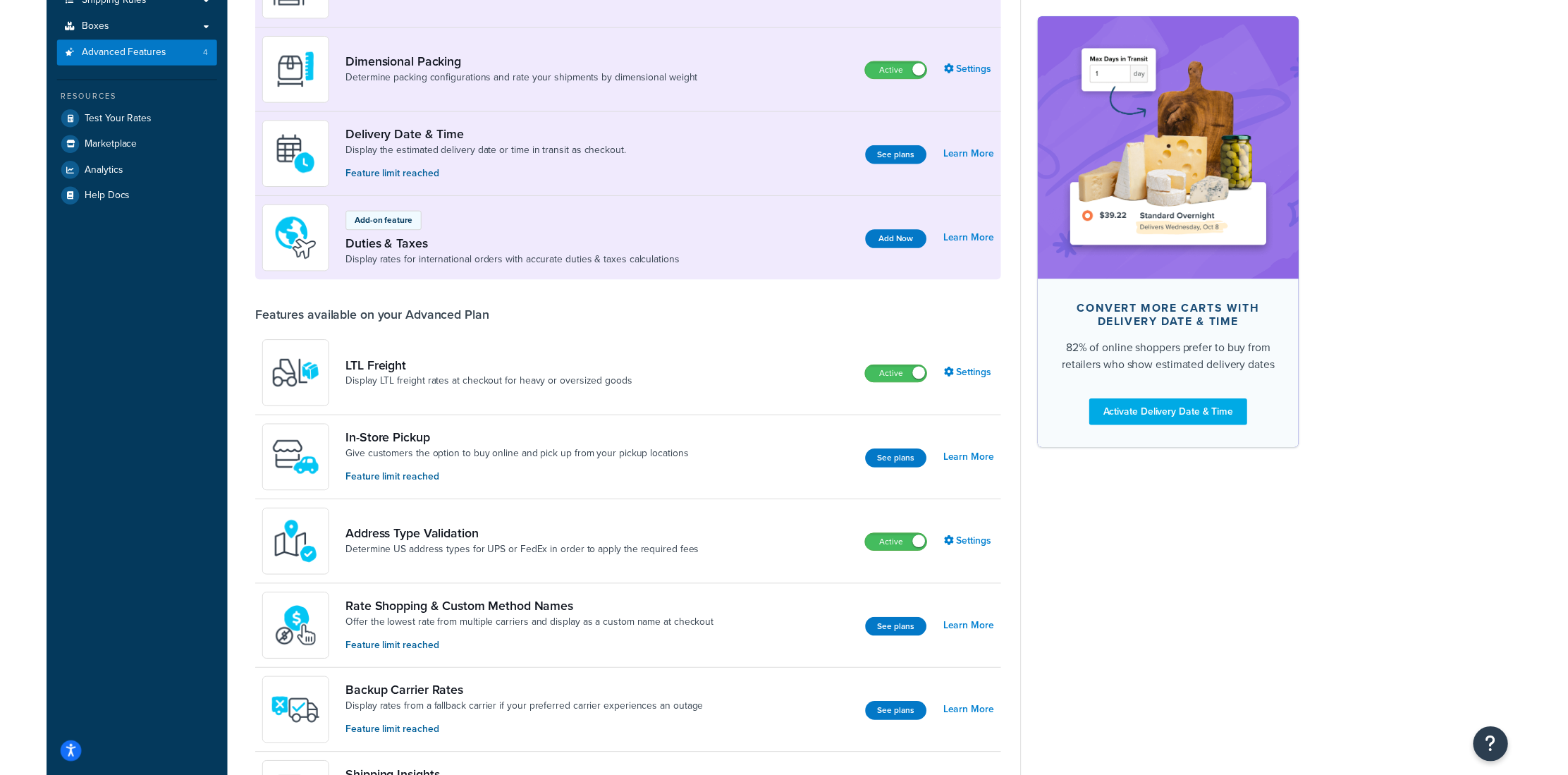
scroll to position [41, 0]
